Goal: Use online tool/utility

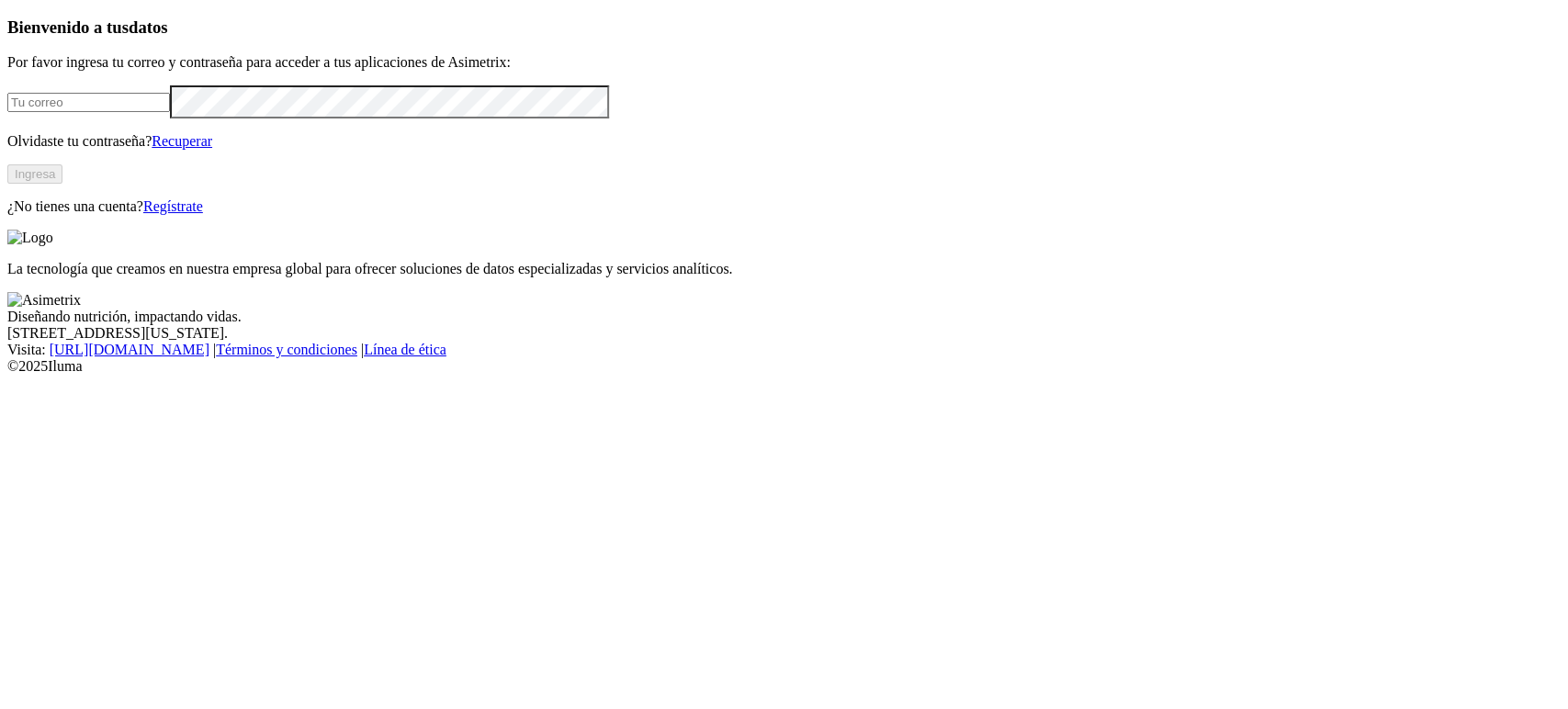
type input "sebastian.ramirez@vantu.com.co"
click at [63, 184] on button "Ingresa" at bounding box center [34, 174] width 55 height 20
